Goal: Task Accomplishment & Management: Manage account settings

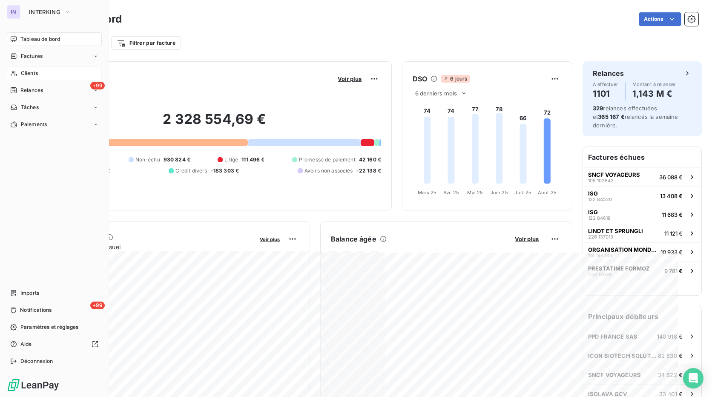
click at [32, 72] on span "Clients" at bounding box center [29, 73] width 17 height 8
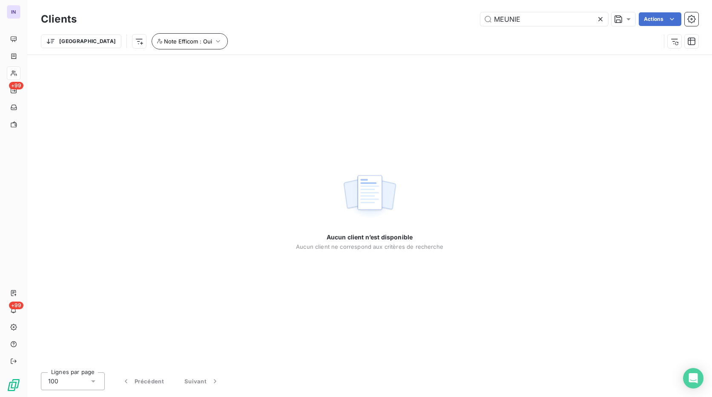
type input "MEUNIE"
click at [164, 41] on span "Note Efficom : Oui" at bounding box center [188, 41] width 48 height 7
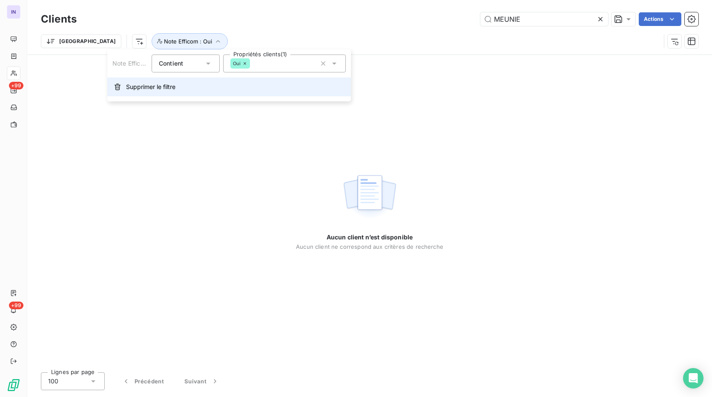
click at [155, 88] on span "Supprimer le filtre" at bounding box center [150, 87] width 49 height 9
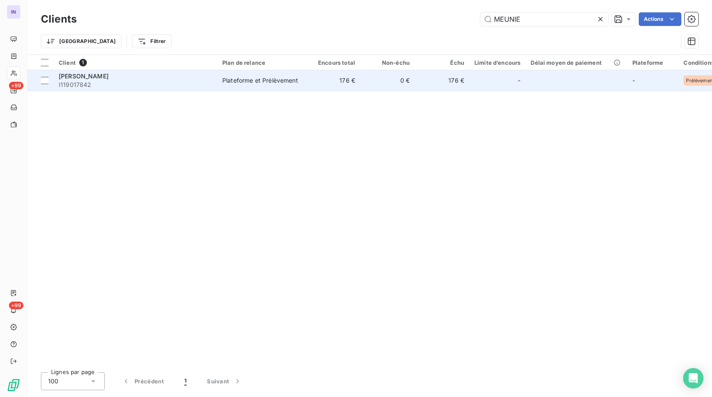
click at [91, 76] on span "[PERSON_NAME]" at bounding box center [84, 75] width 50 height 7
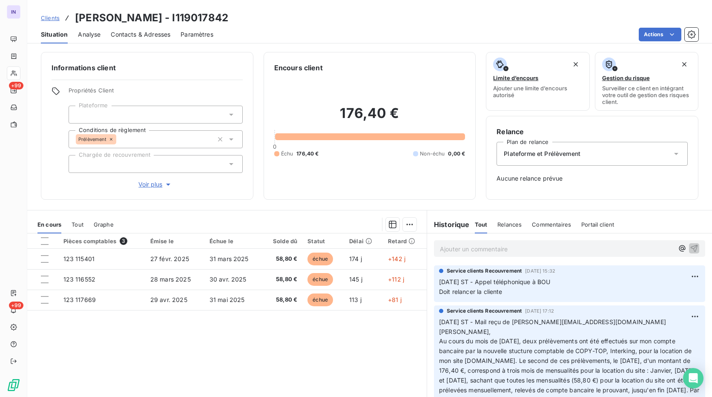
click at [77, 224] on span "Tout" at bounding box center [78, 224] width 12 height 7
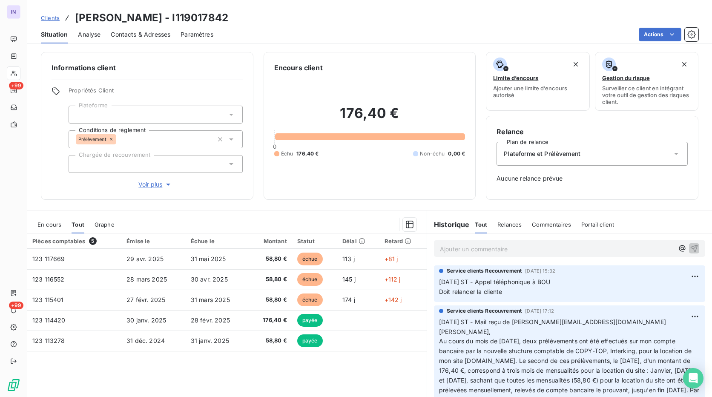
click at [44, 225] on span "En cours" at bounding box center [49, 224] width 24 height 7
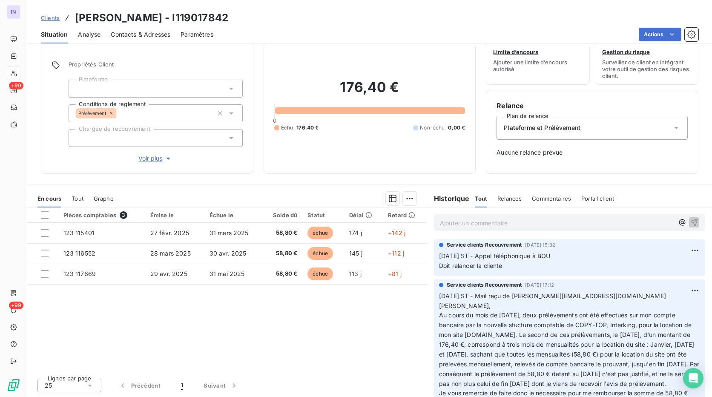
click at [455, 213] on div "Ajouter un commentaire ﻿" at bounding box center [569, 222] width 285 height 30
click at [449, 220] on p "Ajouter un commentaire ﻿" at bounding box center [557, 223] width 234 height 11
click at [500, 220] on span "[DATE] ST - Remance BOU par mail" at bounding box center [490, 222] width 101 height 7
click at [560, 222] on p "[DATE] ST - Relance BOU par mail" at bounding box center [557, 223] width 234 height 10
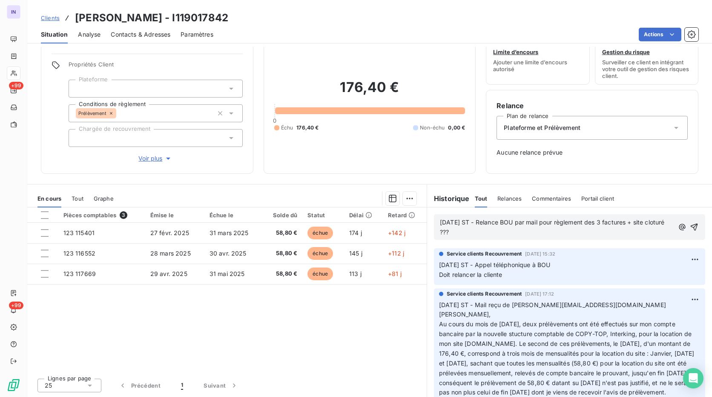
click at [449, 232] on span "[DATE] ST - Relance BOU par mail pour règlement des 3 factures + site cloturé ?…" at bounding box center [553, 227] width 227 height 17
click at [444, 233] on span "[DATE] ST - Relance BOU par mail pour règlement des 3 factures + site cloturé ?…" at bounding box center [553, 227] width 227 height 17
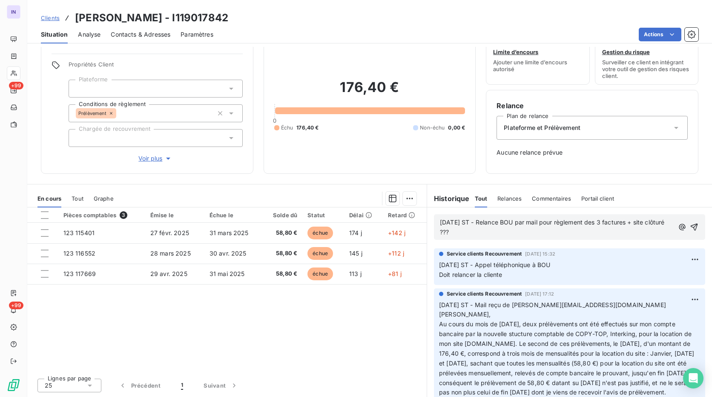
click at [487, 233] on p "[DATE] ST - Relance BOU par mail pour règlement des 3 factures + site clôturé ?…" at bounding box center [557, 228] width 234 height 20
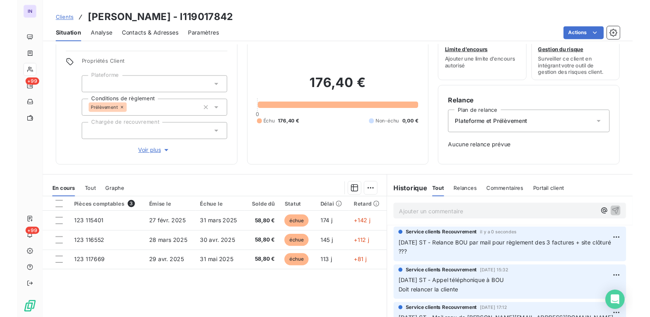
scroll to position [26, 0]
